Goal: Information Seeking & Learning: Compare options

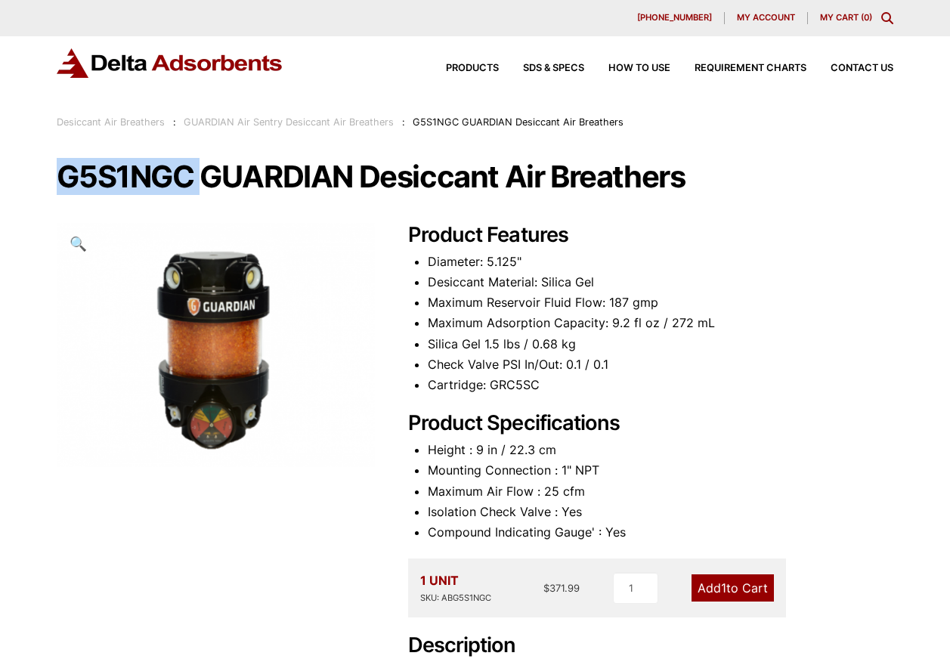
drag, startPoint x: 196, startPoint y: 176, endPoint x: 67, endPoint y: 174, distance: 128.5
click at [67, 174] on h1 "G5S1NGC GUARDIAN Desiccant Air Breathers" at bounding box center [475, 177] width 836 height 32
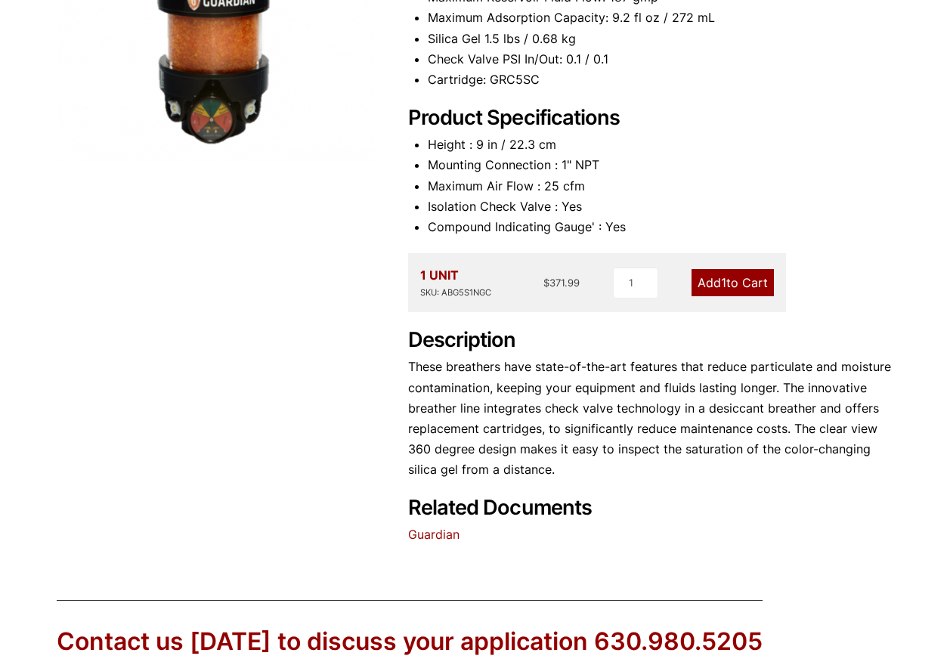
scroll to position [151, 0]
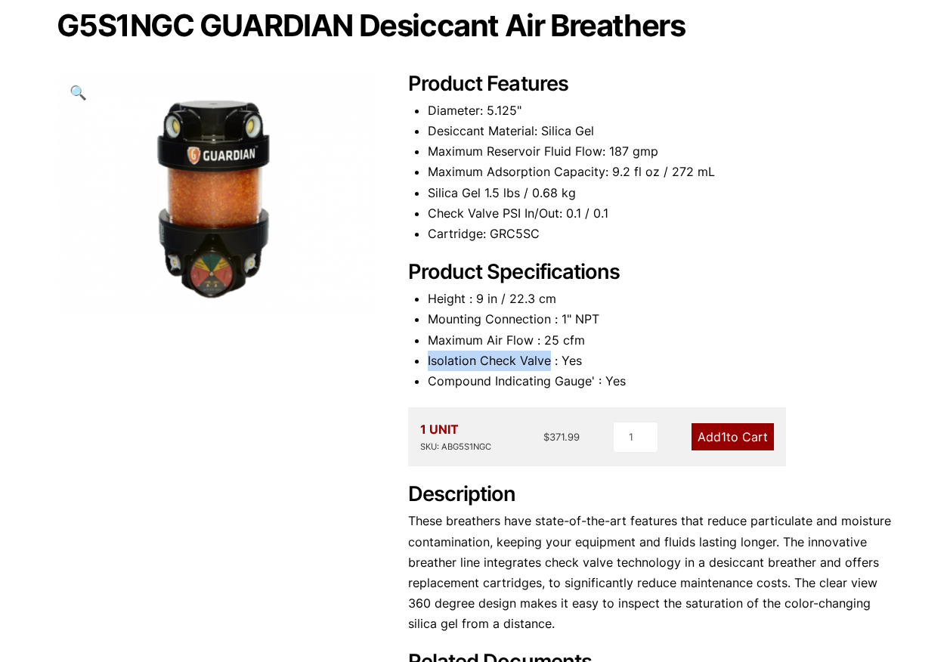
drag, startPoint x: 548, startPoint y: 359, endPoint x: 427, endPoint y: 362, distance: 121.0
click at [427, 362] on div "Product Features Diameter: 5.125" Desiccant Material: Silica Gel Maximum Reserv…" at bounding box center [650, 386] width 485 height 628
copy li "Isolation Check Valve"
click at [569, 382] on li "Compound Indicating Gauge' : Yes" at bounding box center [660, 381] width 465 height 20
drag, startPoint x: 569, startPoint y: 382, endPoint x: 590, endPoint y: 375, distance: 22.2
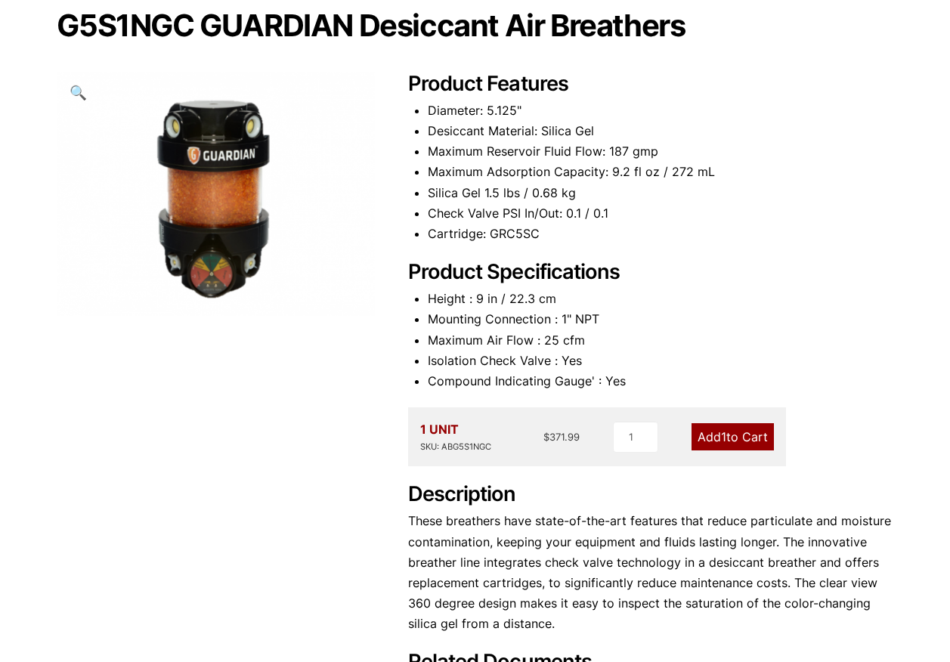
click at [590, 375] on li "Compound Indicating Gauge' : Yes" at bounding box center [660, 381] width 465 height 20
drag, startPoint x: 593, startPoint y: 383, endPoint x: 430, endPoint y: 387, distance: 163.3
click at [430, 387] on li "Compound Indicating Gauge' : Yes" at bounding box center [660, 381] width 465 height 20
copy li "Compound Indicating Gauge'"
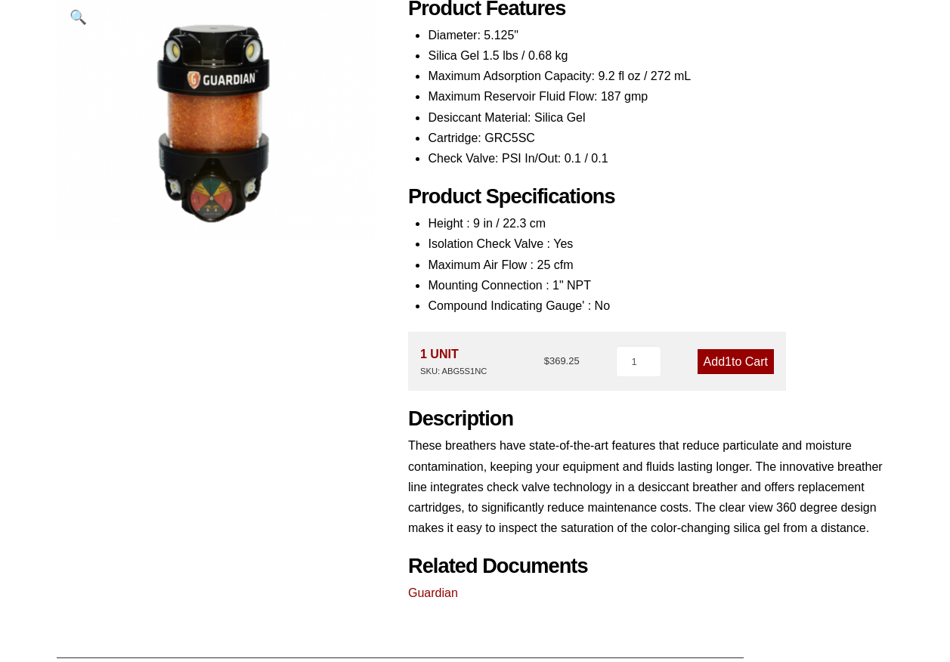
drag, startPoint x: 623, startPoint y: 274, endPoint x: 620, endPoint y: 299, distance: 24.4
click at [623, 275] on li "Mounting Connection : 1" NPT" at bounding box center [660, 285] width 465 height 20
drag, startPoint x: 621, startPoint y: 302, endPoint x: 411, endPoint y: 313, distance: 210.4
click at [411, 313] on div "Product Features Diameter: 5.125" Silica Gel 1.5 lbs / 0.68 kg Maximum Adsorpti…" at bounding box center [650, 300] width 485 height 608
